Goal: Task Accomplishment & Management: Complete application form

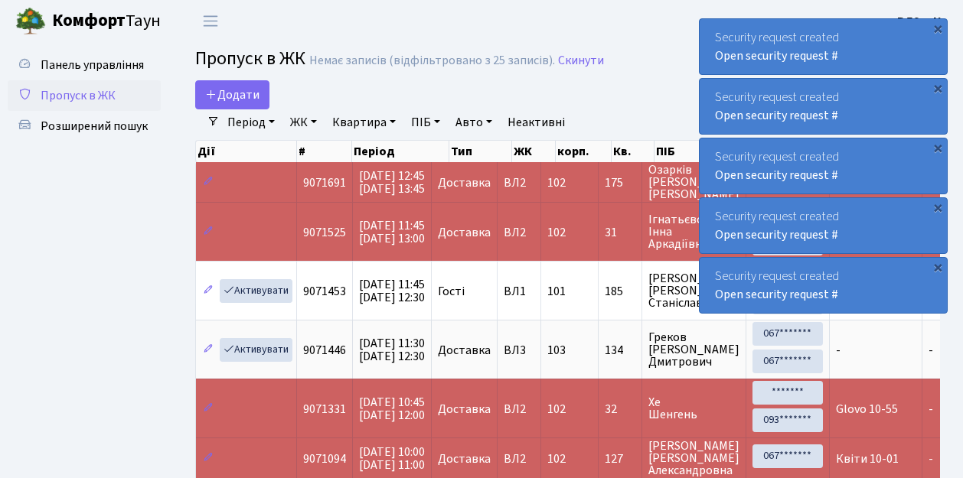
select select "25"
click at [259, 106] on link "Додати" at bounding box center [232, 94] width 74 height 29
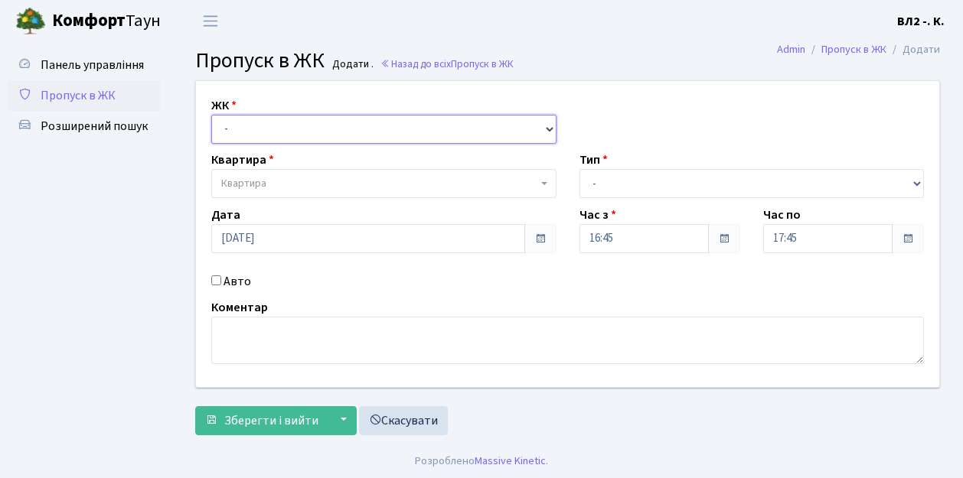
click at [545, 122] on select "- [STREET_ADDRESS][PERSON_NAME]" at bounding box center [383, 129] width 345 height 29
select select "317"
click at [211, 115] on select "- [STREET_ADDRESS][PERSON_NAME]" at bounding box center [383, 129] width 345 height 29
select select
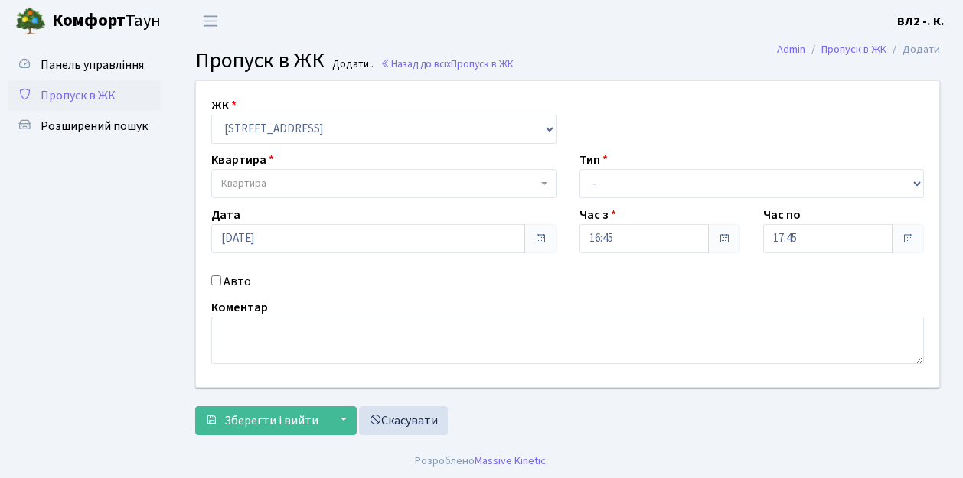
click at [541, 179] on span "Квартира" at bounding box center [383, 183] width 345 height 29
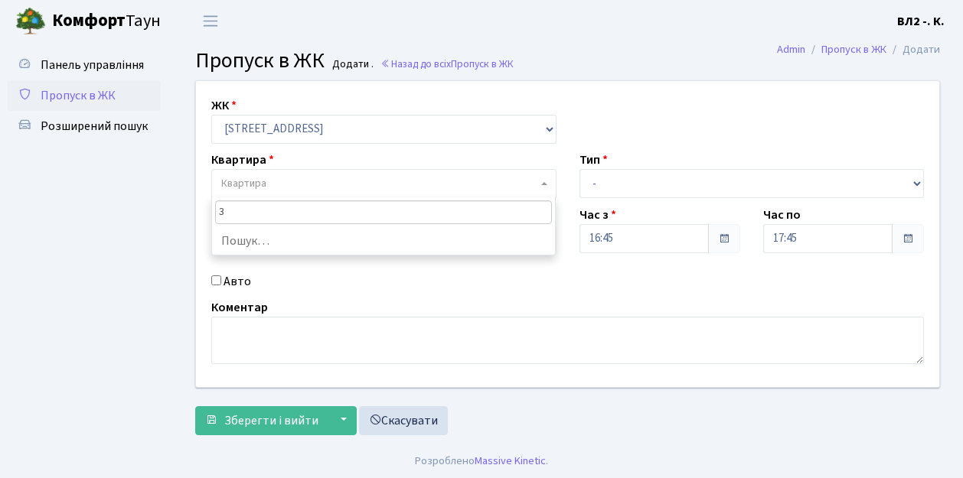
type input "32"
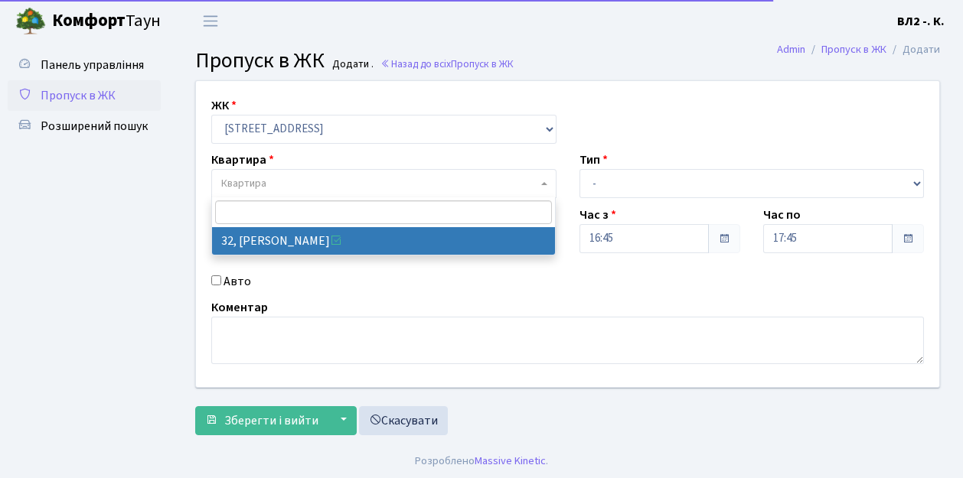
select select "38035"
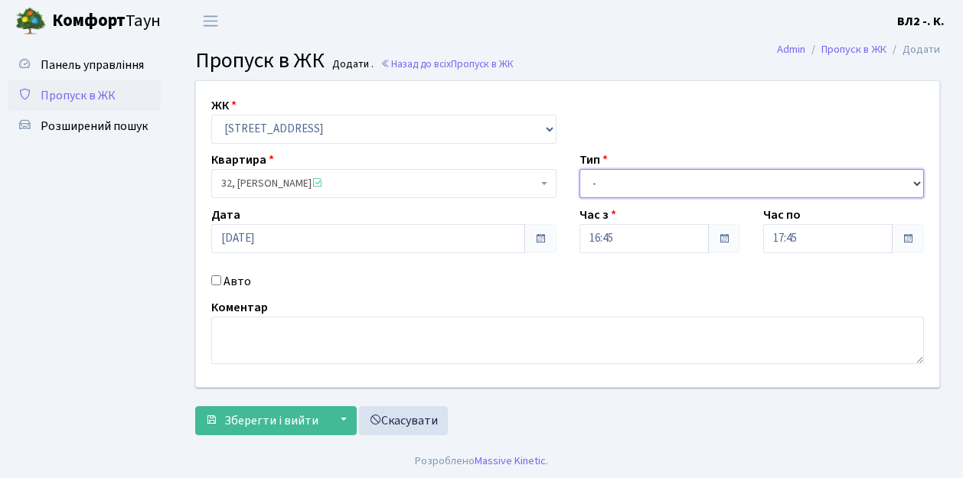
click at [915, 179] on select "- Доставка Таксі Гості Сервіс" at bounding box center [752, 183] width 345 height 29
select select "1"
click at [580, 169] on select "- Доставка Таксі Гості Сервіс" at bounding box center [752, 183] width 345 height 29
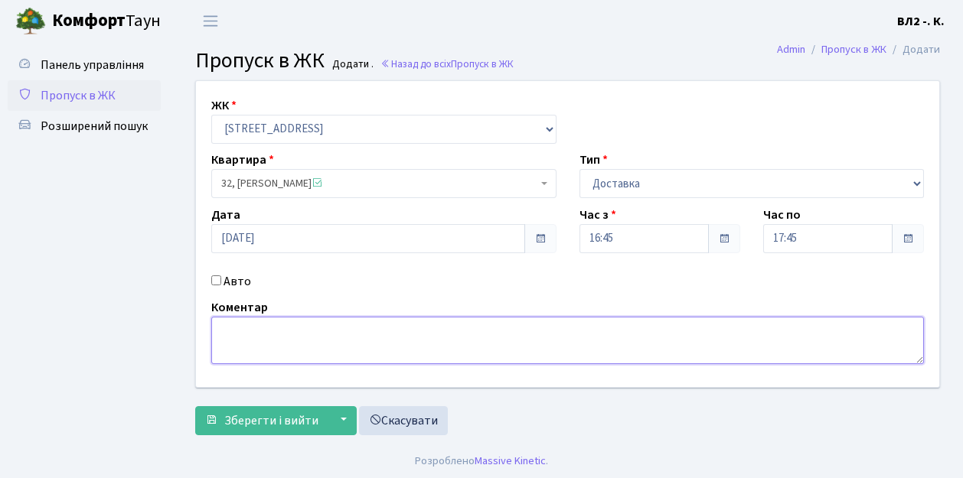
click at [220, 331] on textarea at bounding box center [567, 340] width 713 height 47
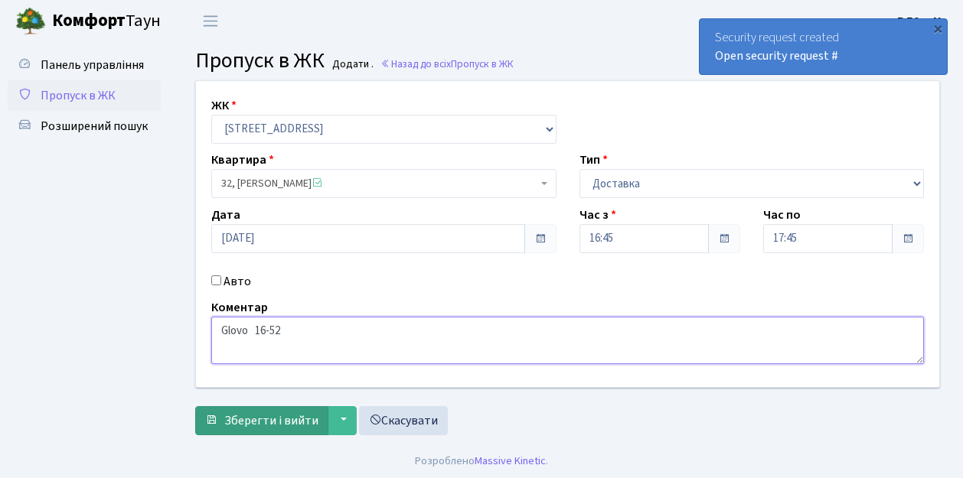
type textarea "Glovo 16-52"
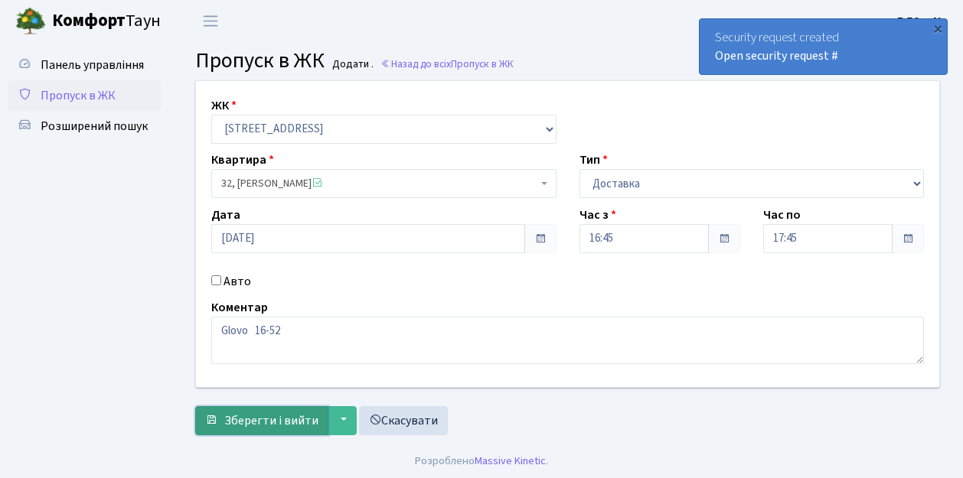
click at [220, 426] on button "Зберегти і вийти" at bounding box center [261, 420] width 133 height 29
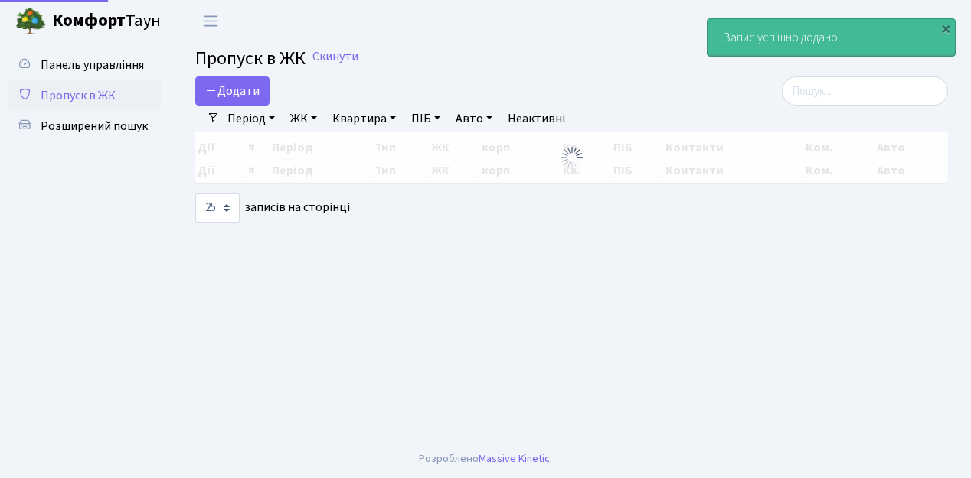
select select "25"
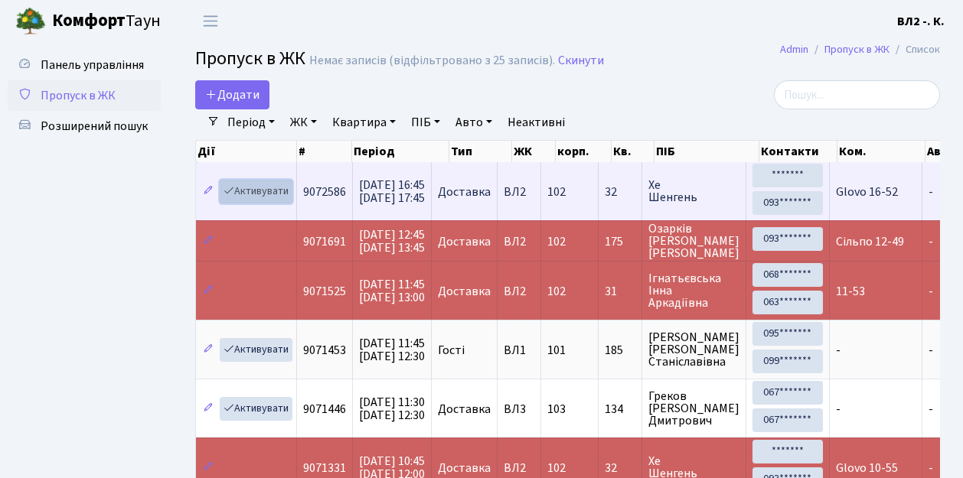
click at [288, 201] on link "Активувати" at bounding box center [256, 192] width 73 height 24
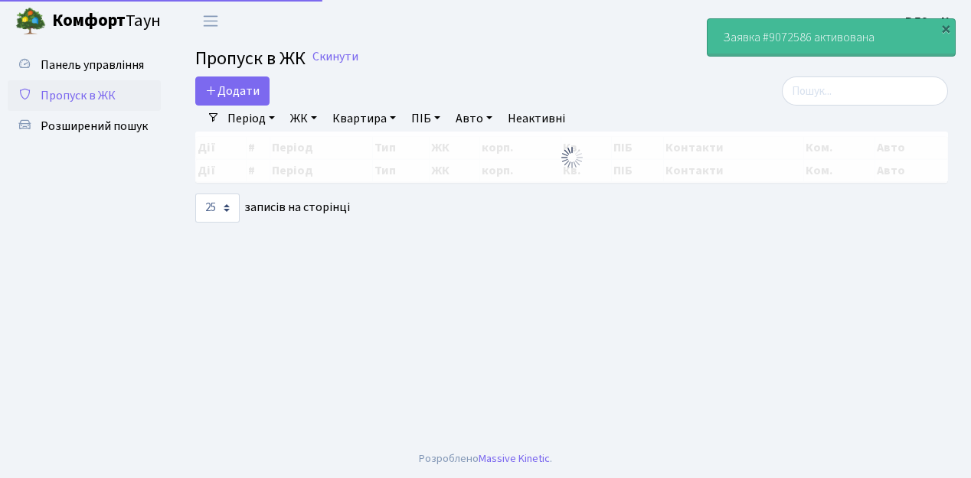
select select "25"
